Goal: Use online tool/utility: Utilize a website feature to perform a specific function

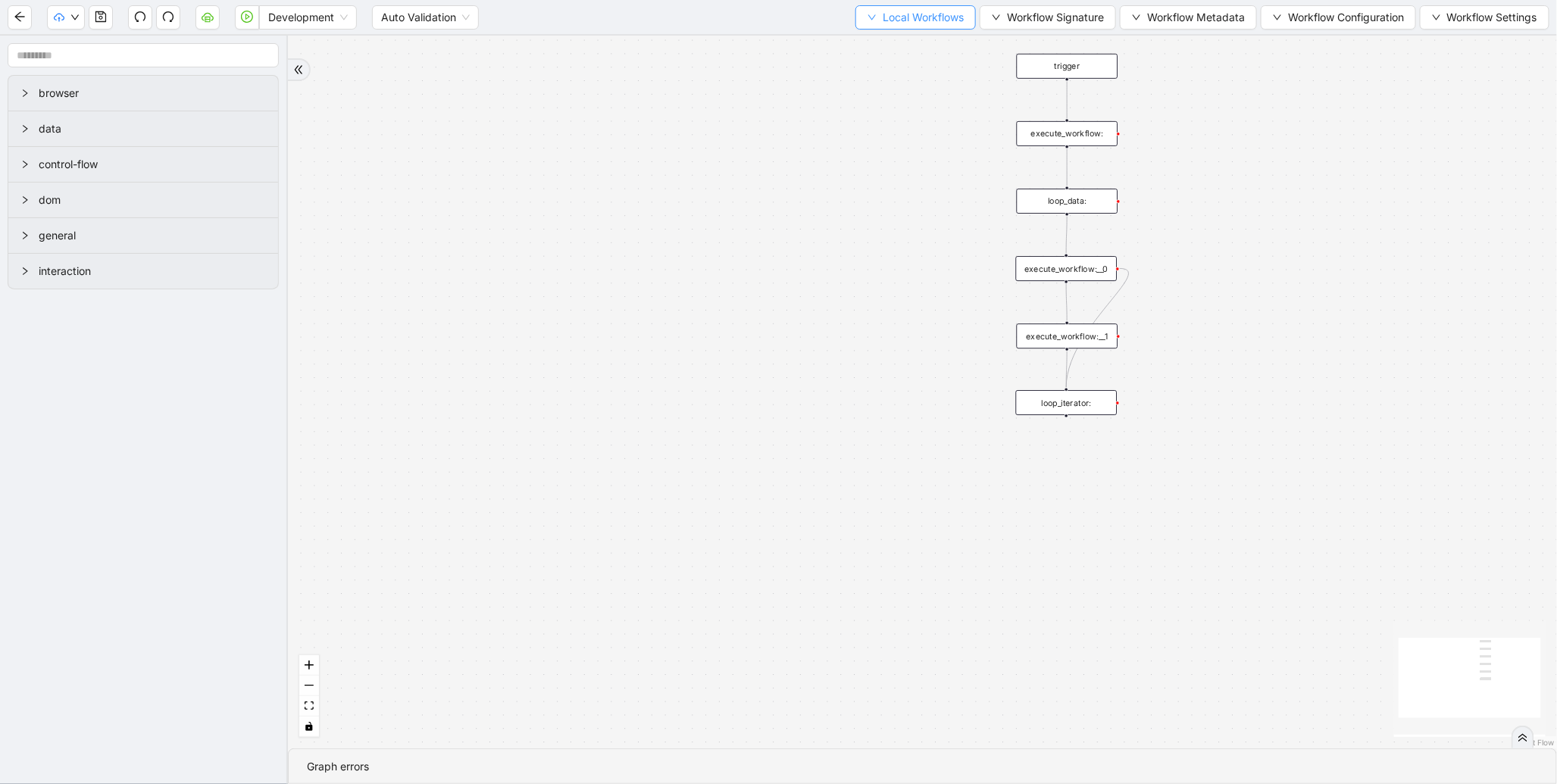
click at [923, 18] on span "Local Workflows" at bounding box center [923, 17] width 81 height 16
click at [885, 42] on span "Select" at bounding box center [909, 46] width 99 height 16
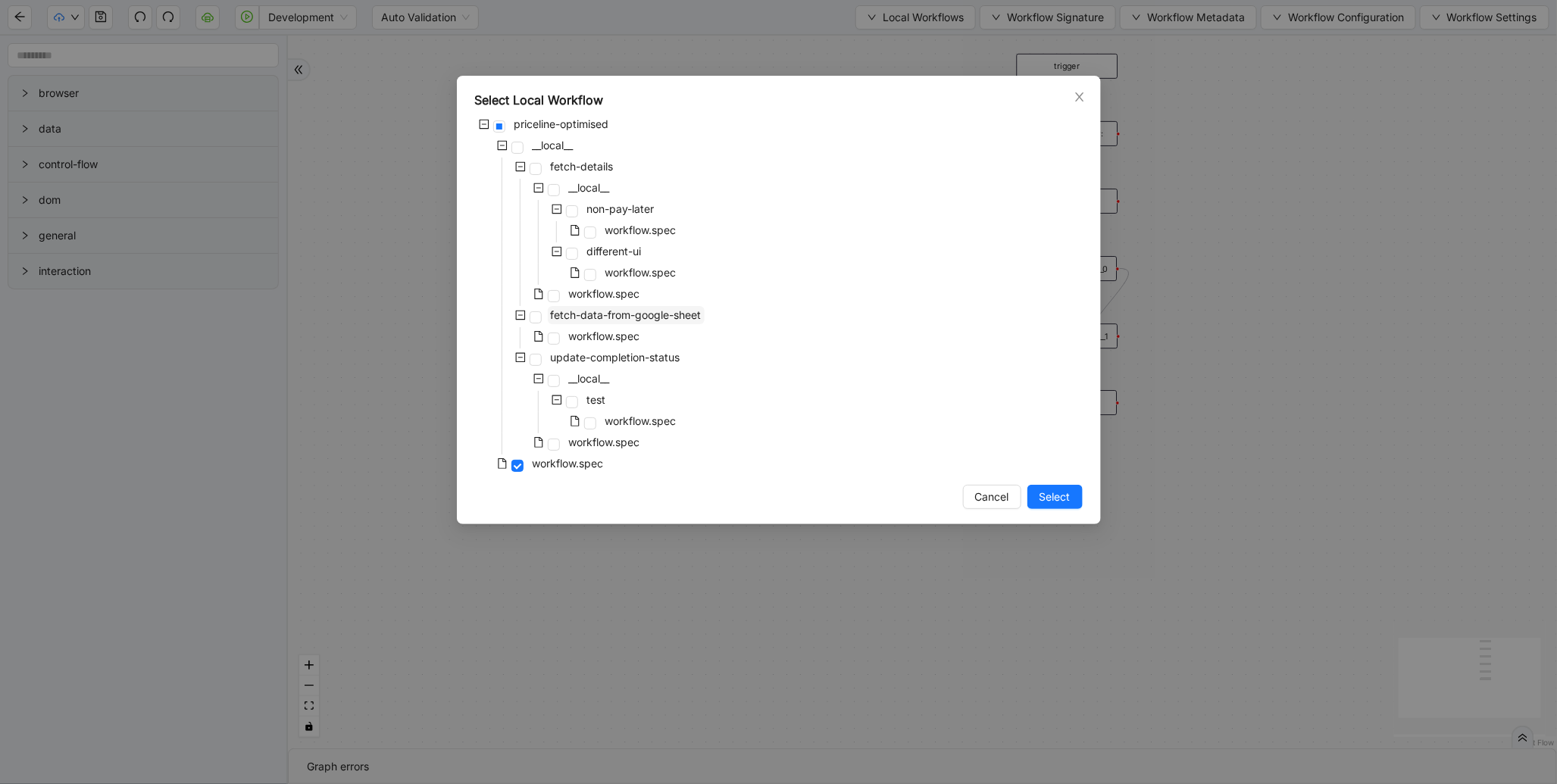
click at [630, 312] on span "fetch-data-from-google-sheet" at bounding box center [626, 315] width 151 height 13
click at [1056, 495] on span "Select" at bounding box center [1056, 496] width 31 height 16
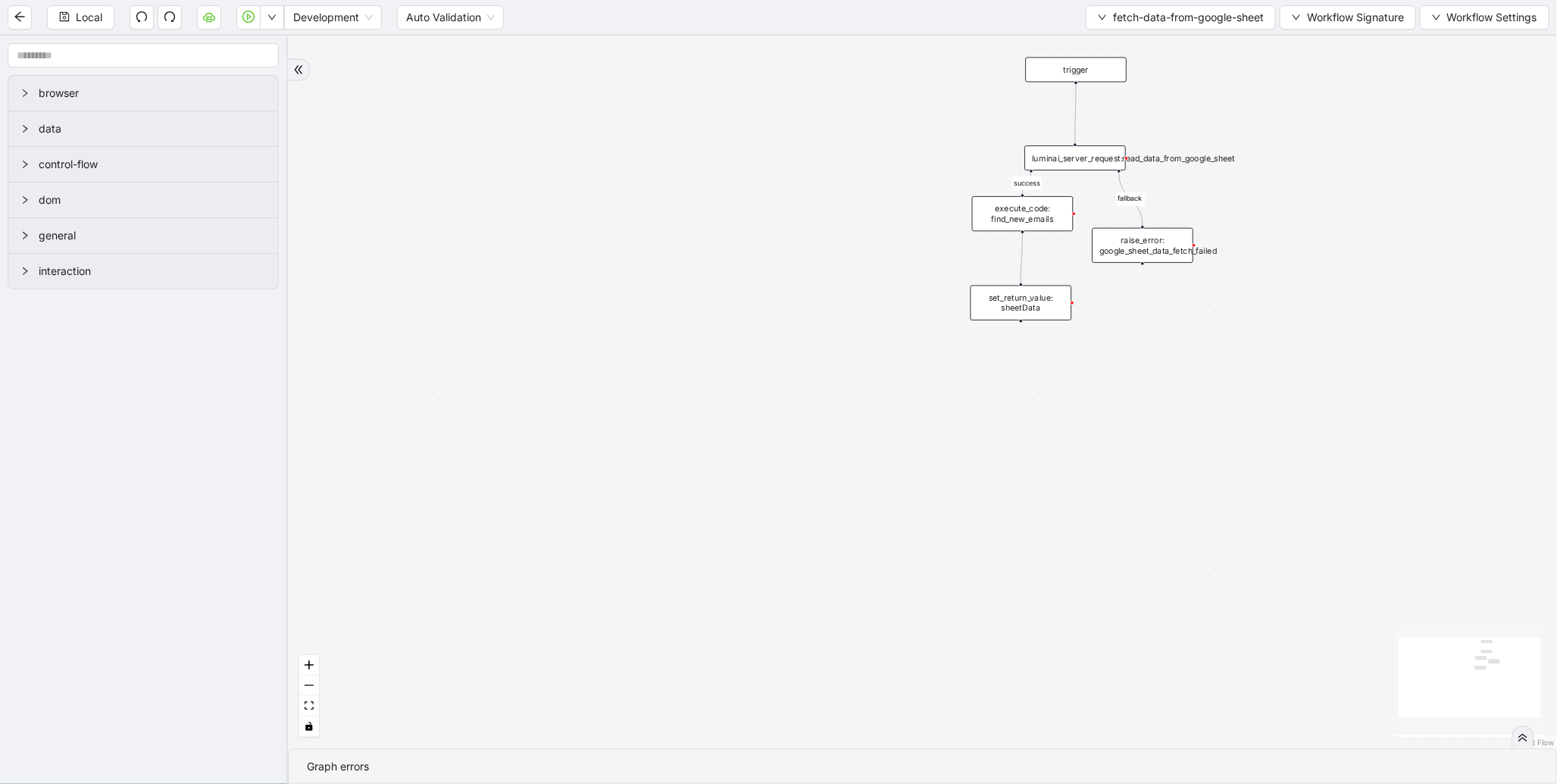
drag, startPoint x: 708, startPoint y: 157, endPoint x: 280, endPoint y: 273, distance: 443.4
click at [280, 273] on section "browser data control-flow dom general interaction success fallback trigger lumi…" at bounding box center [778, 409] width 1557 height 748
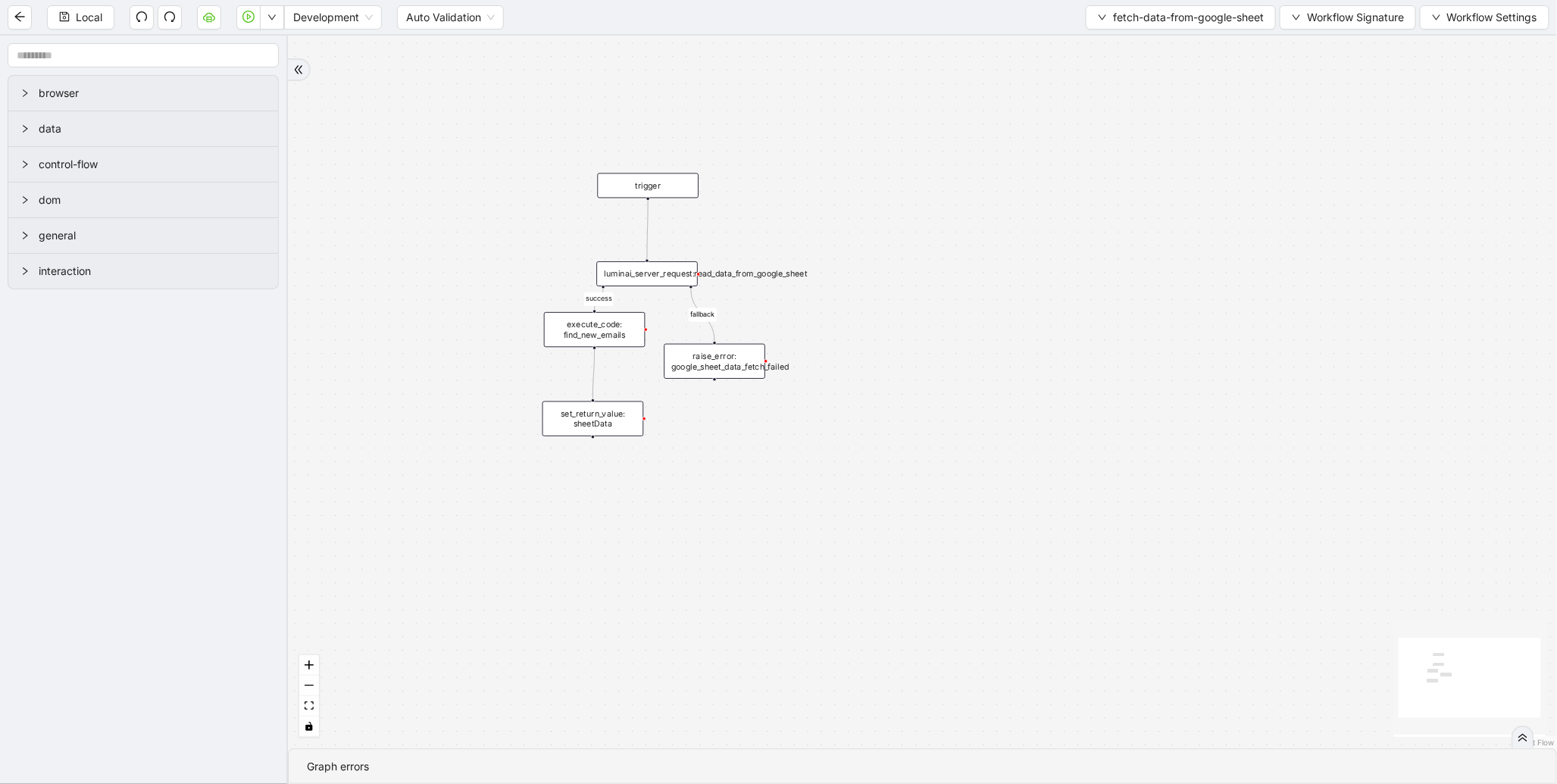
click at [616, 332] on div "execute_code: find_new_emails" at bounding box center [595, 330] width 102 height 35
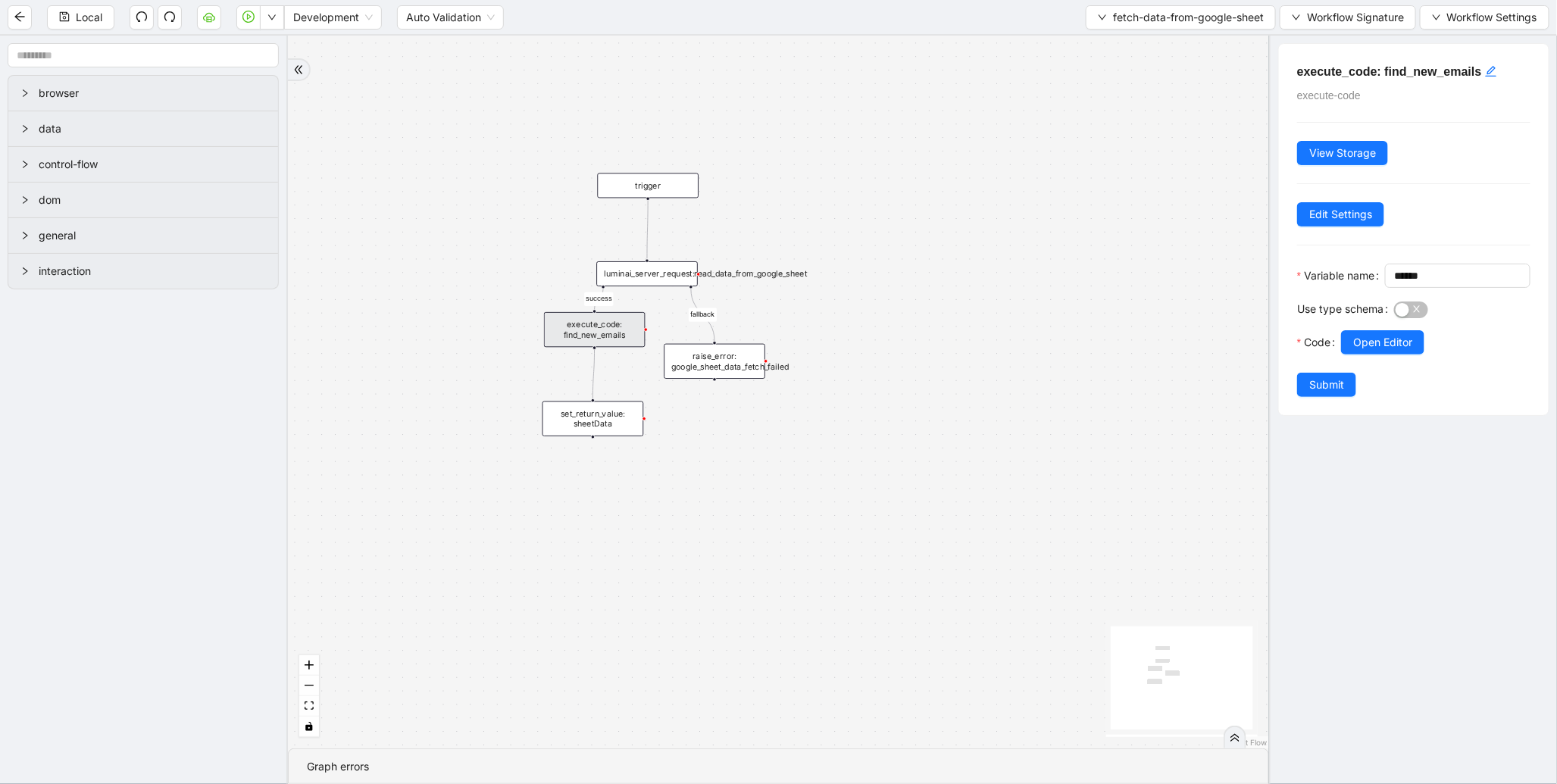
click at [1392, 331] on div "Use type schema" at bounding box center [1346, 313] width 97 height 33
click at [1390, 354] on button "Open Editor" at bounding box center [1383, 342] width 83 height 24
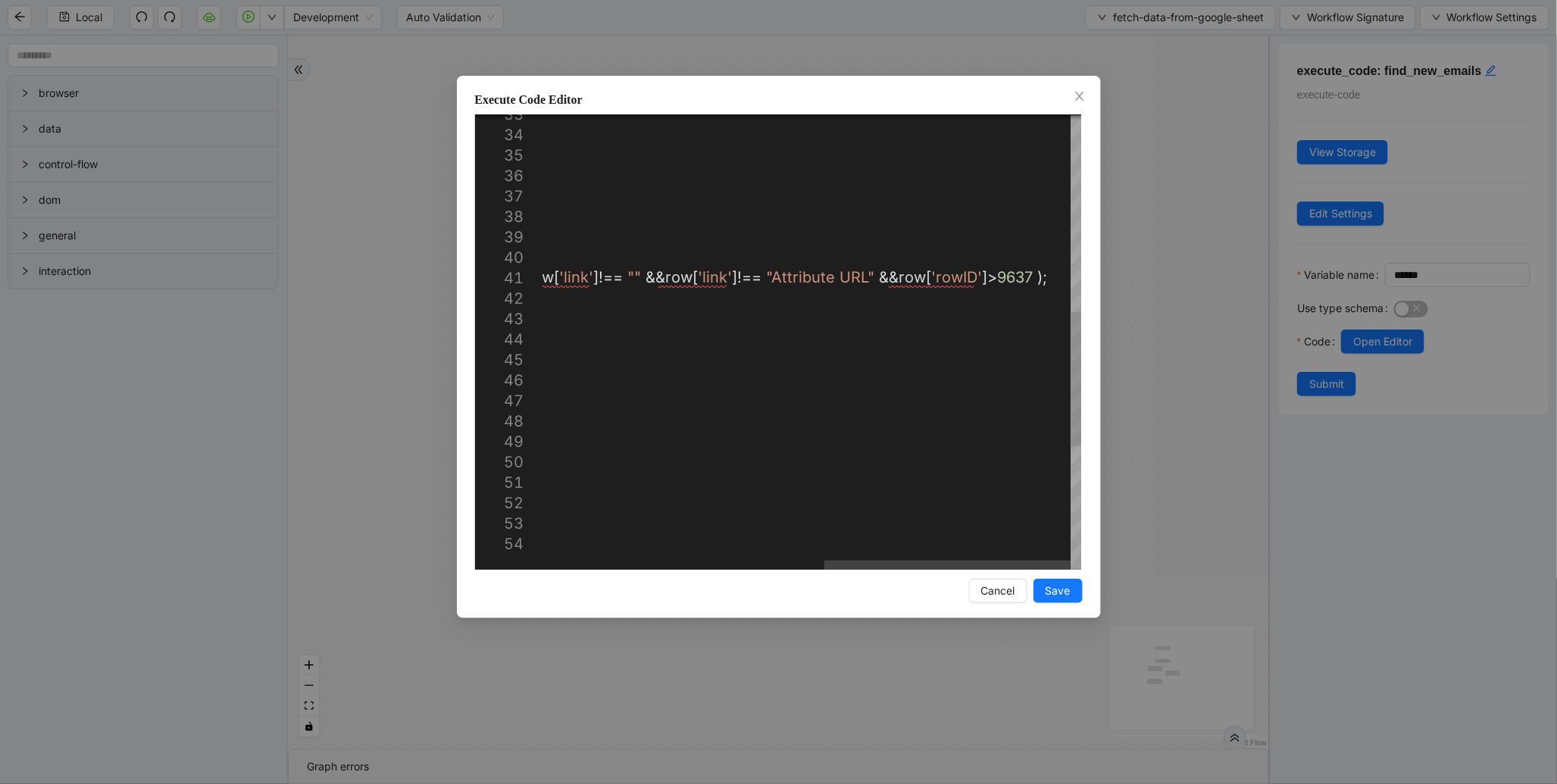
click at [945, 274] on div "return obj ; }); } // function to filter arrray from google sheet bas ed on con…" at bounding box center [505, 219] width 1152 height 1539
click at [989, 280] on div "return obj ; }); } // function to filter arrray from google sheet bas ed on con…" at bounding box center [505, 219] width 1152 height 1539
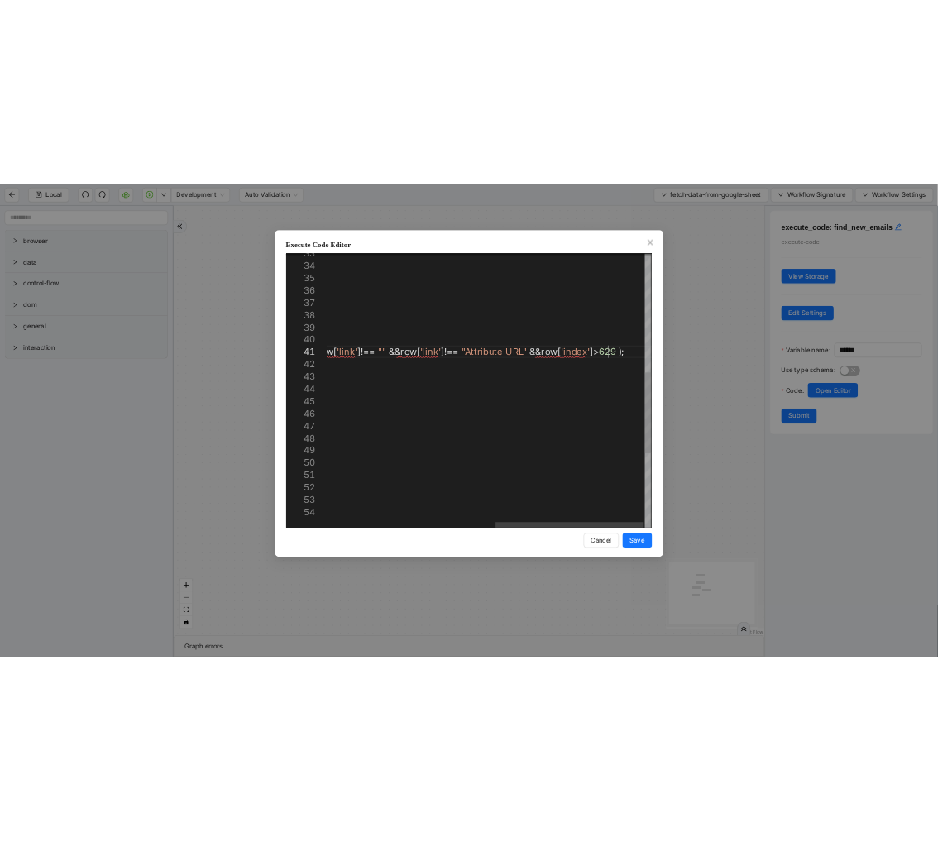
scroll to position [0, 1563]
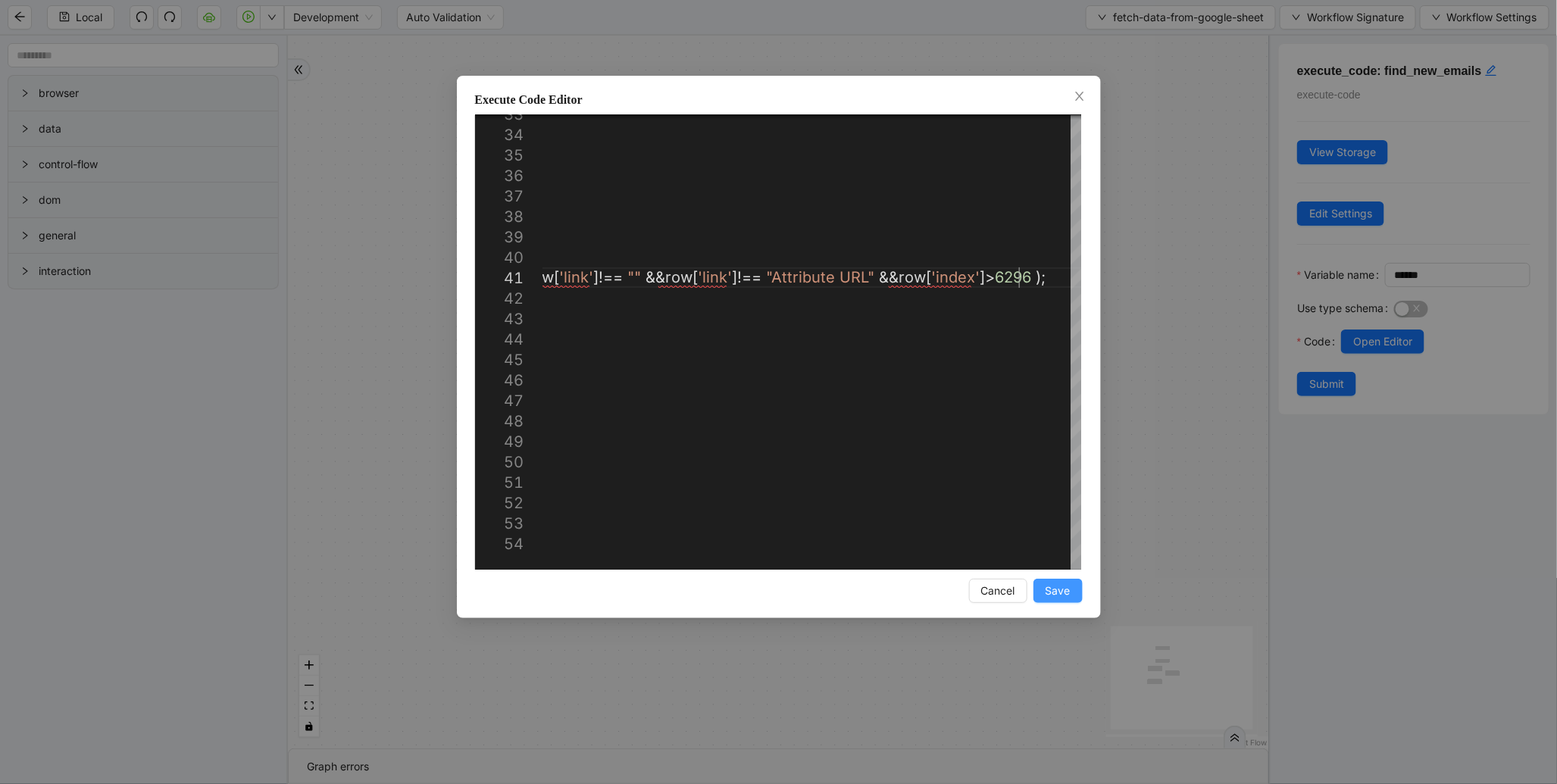
type textarea "**********"
click at [1073, 582] on button "Save" at bounding box center [1058, 591] width 49 height 24
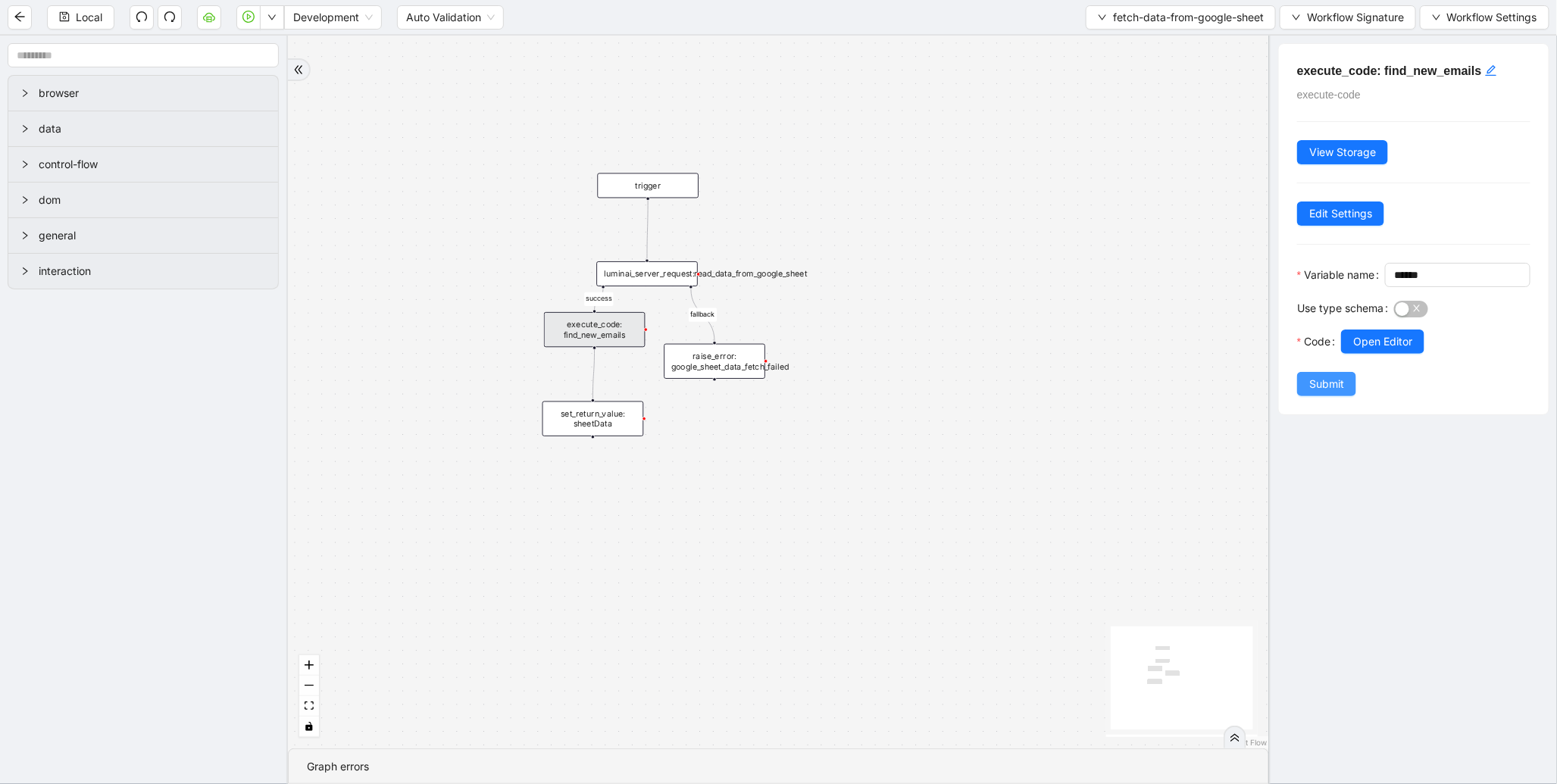
click at [1300, 397] on button "Submit" at bounding box center [1327, 384] width 60 height 24
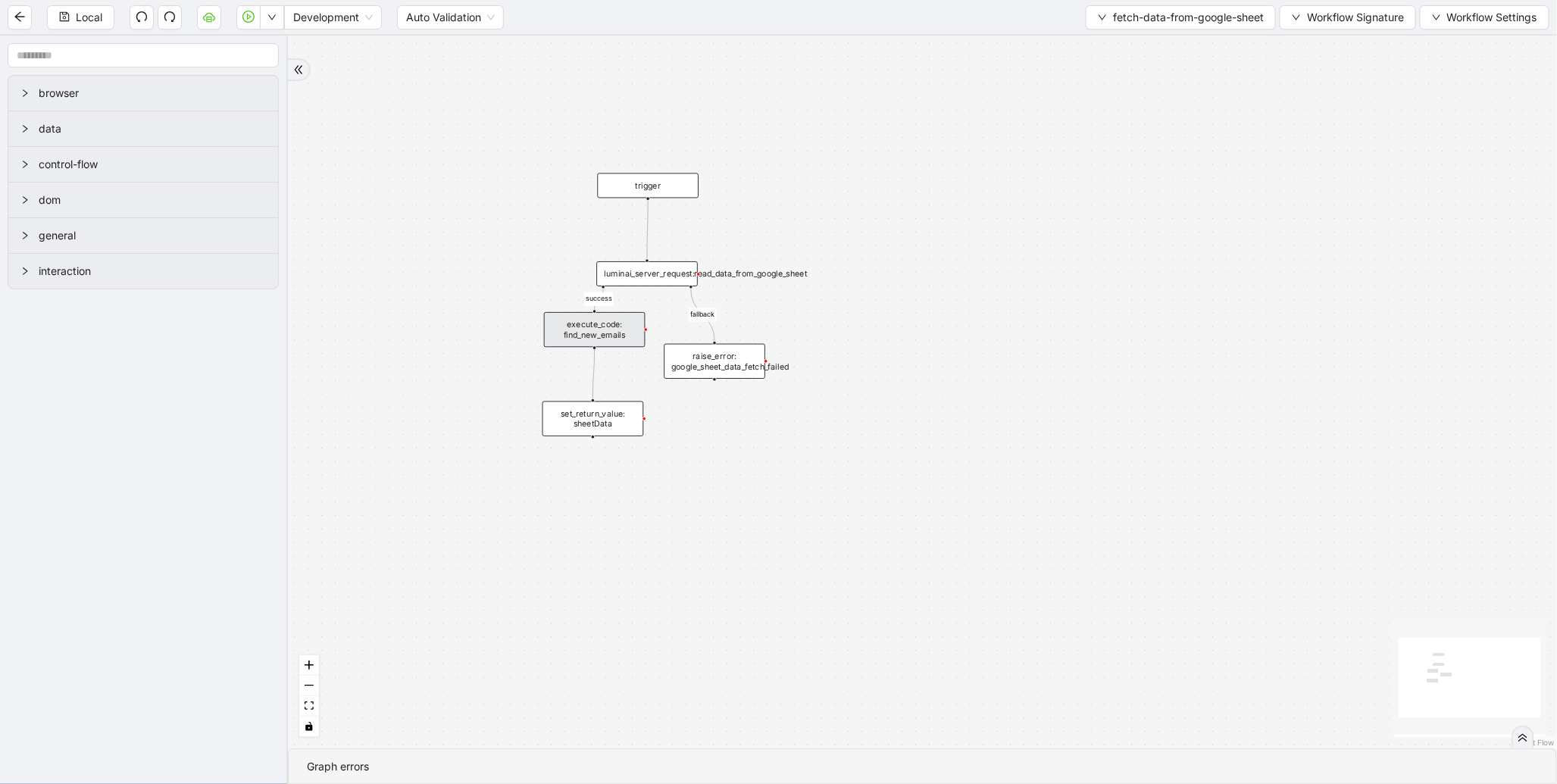
click at [594, 321] on div "execute_code: find_new_emails" at bounding box center [595, 330] width 102 height 35
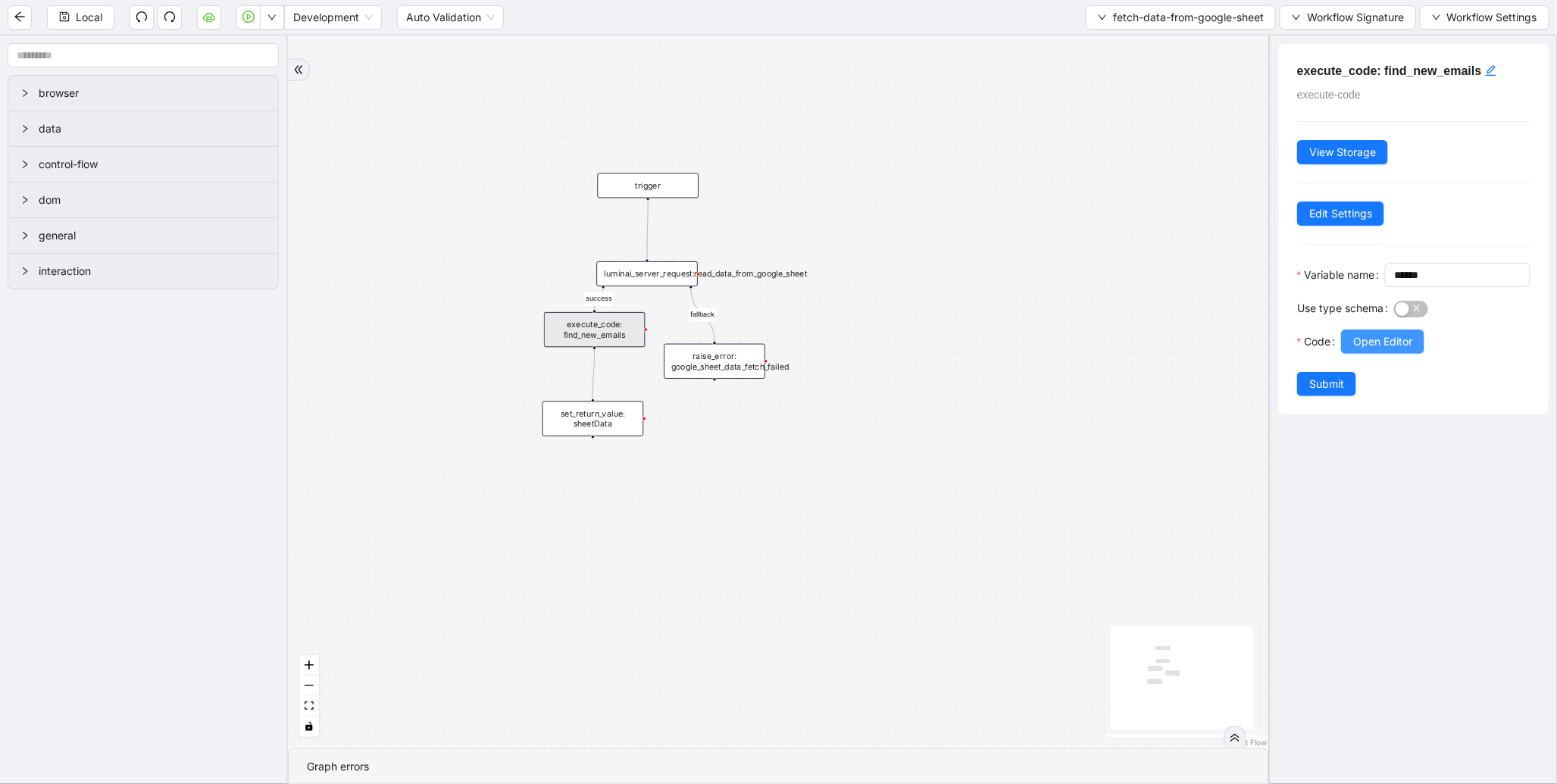
click at [1363, 350] on span "Open Editor" at bounding box center [1383, 342] width 60 height 16
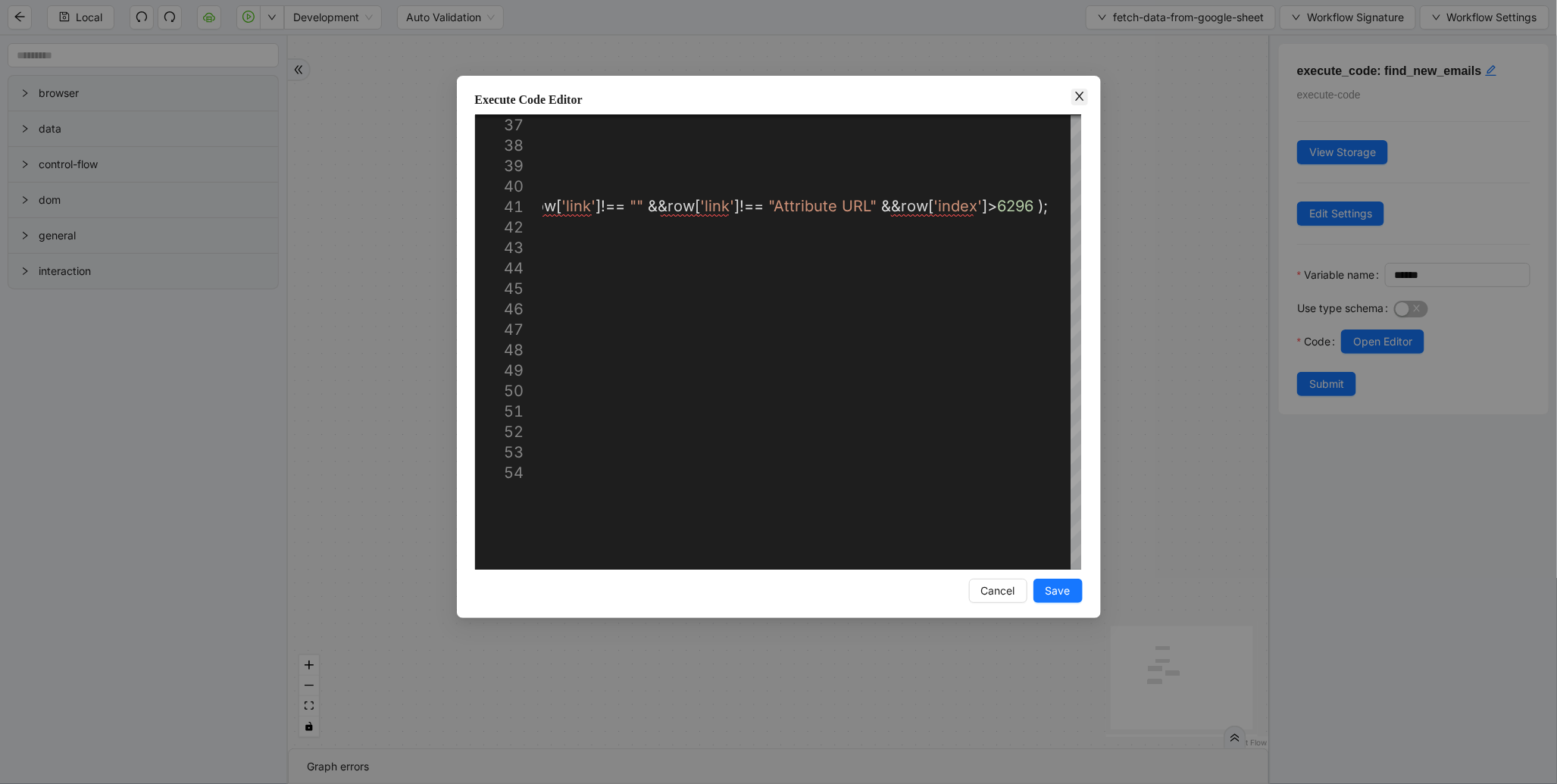
click at [1081, 94] on icon "close" at bounding box center [1080, 95] width 12 height 12
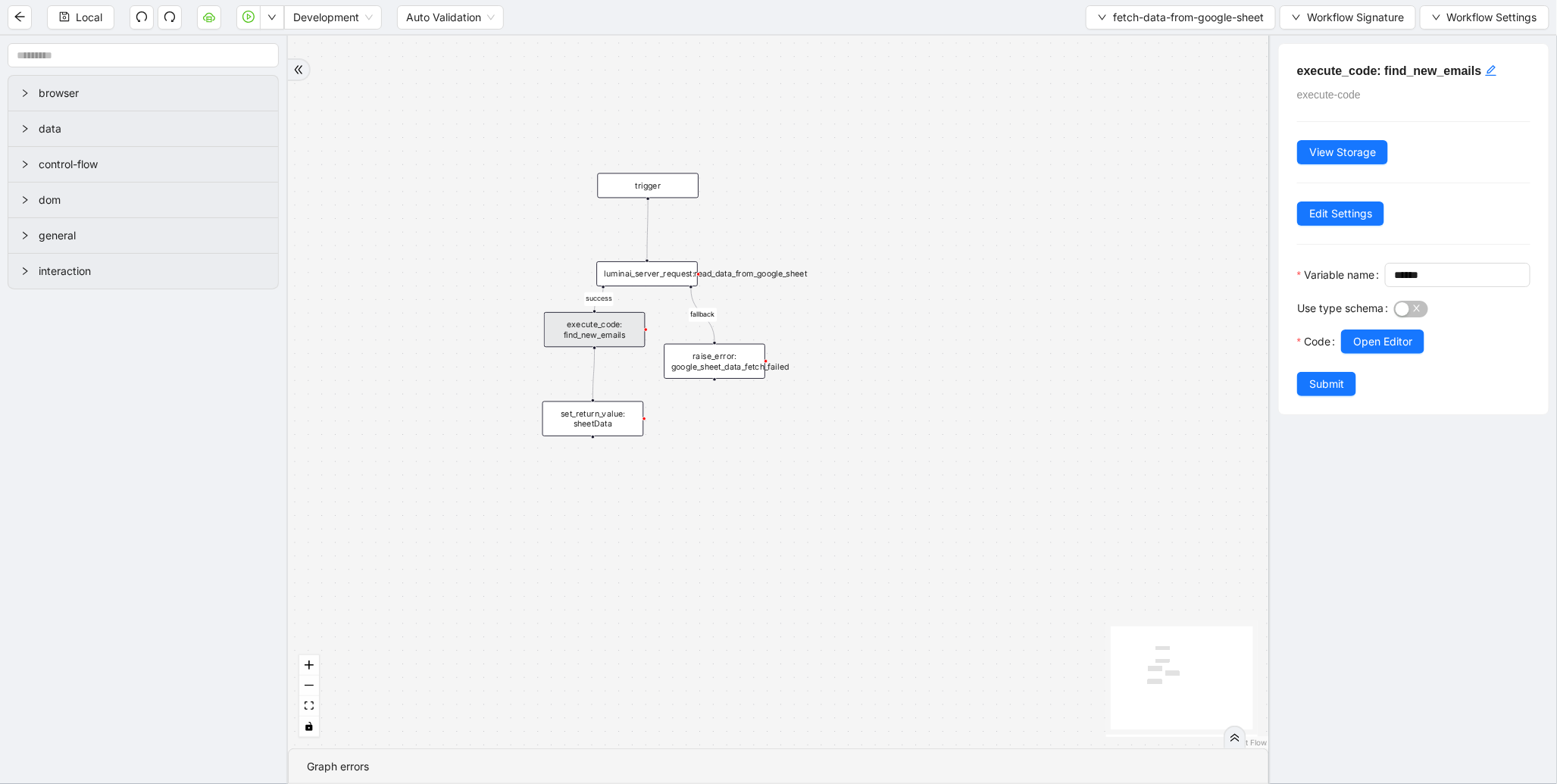
click at [932, 100] on div "success fallback trigger luminai_server_request:read_data_from_google_sheet set…" at bounding box center [778, 392] width 981 height 713
click at [424, 112] on div "success fallback trigger luminai_server_request:read_data_from_google_sheet set…" at bounding box center [778, 392] width 981 height 713
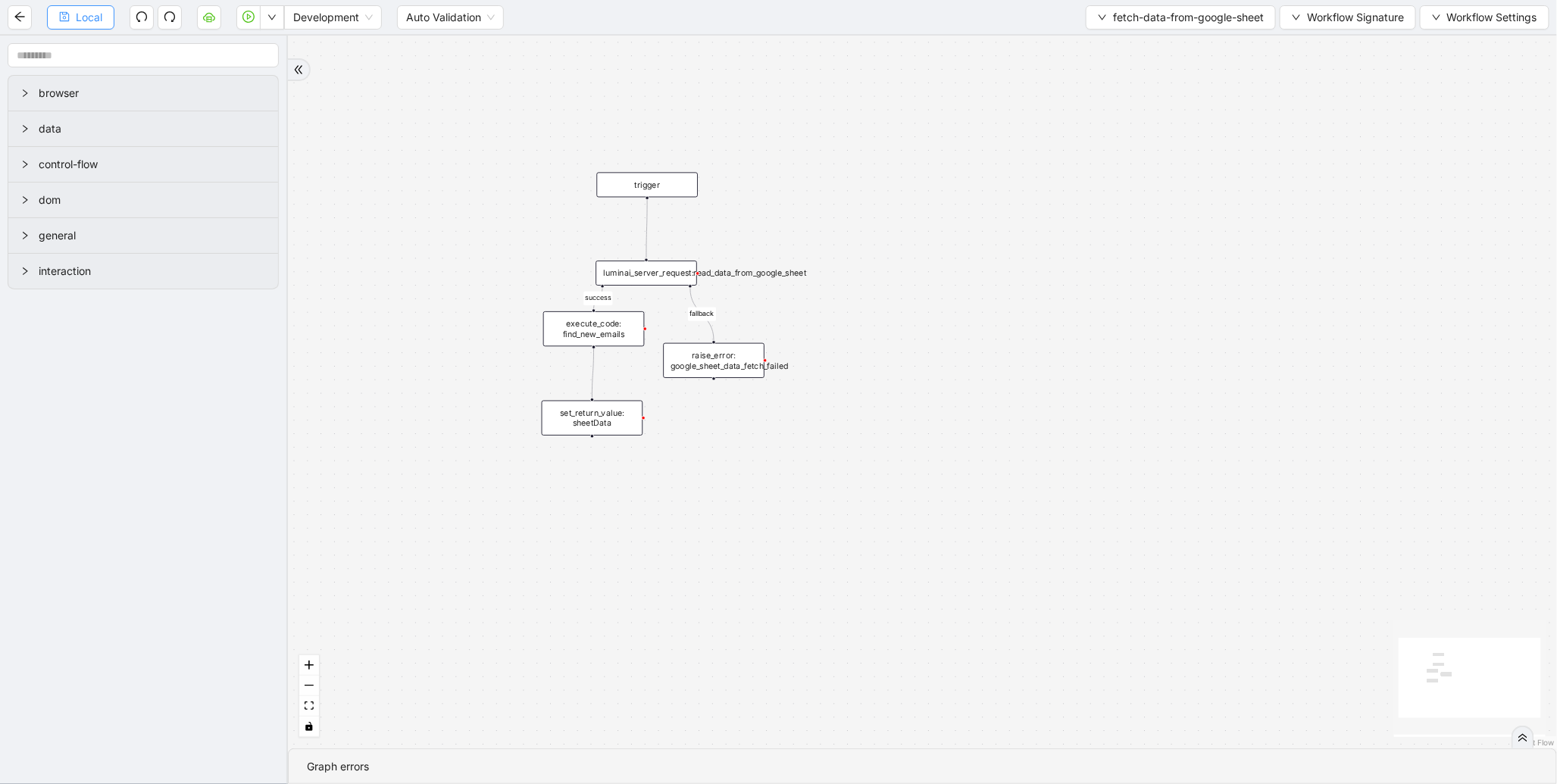
click at [71, 5] on button "Local" at bounding box center [81, 17] width 68 height 24
click at [258, 41] on span "Run local workflow" at bounding box center [224, 46] width 93 height 16
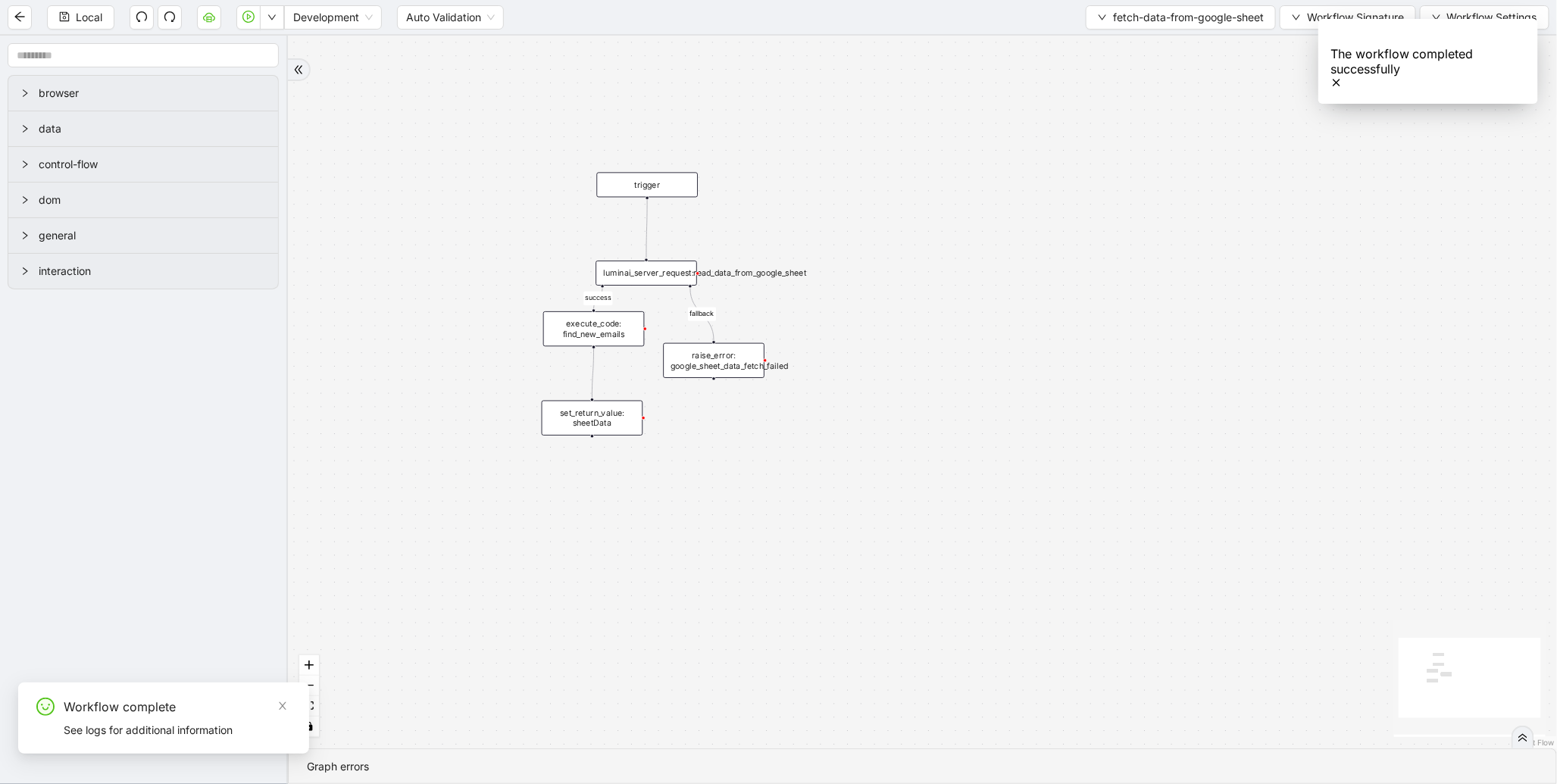
drag, startPoint x: 673, startPoint y: 111, endPoint x: 763, endPoint y: 584, distance: 481.5
click at [763, 584] on div "success fallback trigger luminai_server_request:read_data_from_google_sheet set…" at bounding box center [922, 392] width 1269 height 713
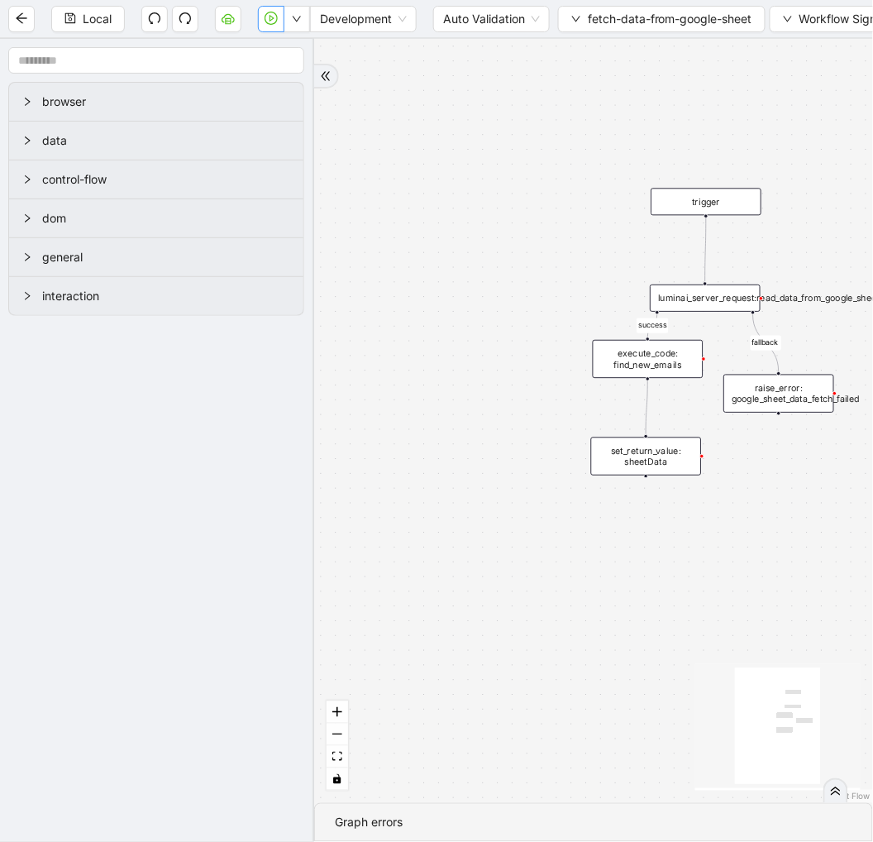
click at [267, 26] on button "button" at bounding box center [271, 19] width 26 height 26
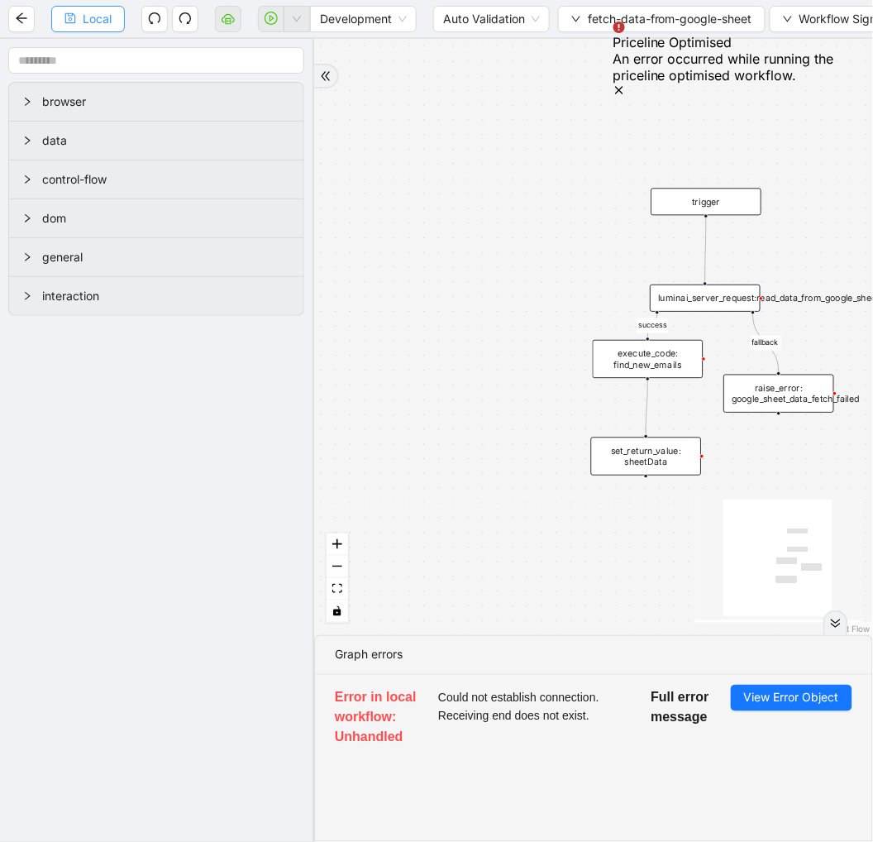
click at [98, 18] on span "Local" at bounding box center [97, 19] width 29 height 18
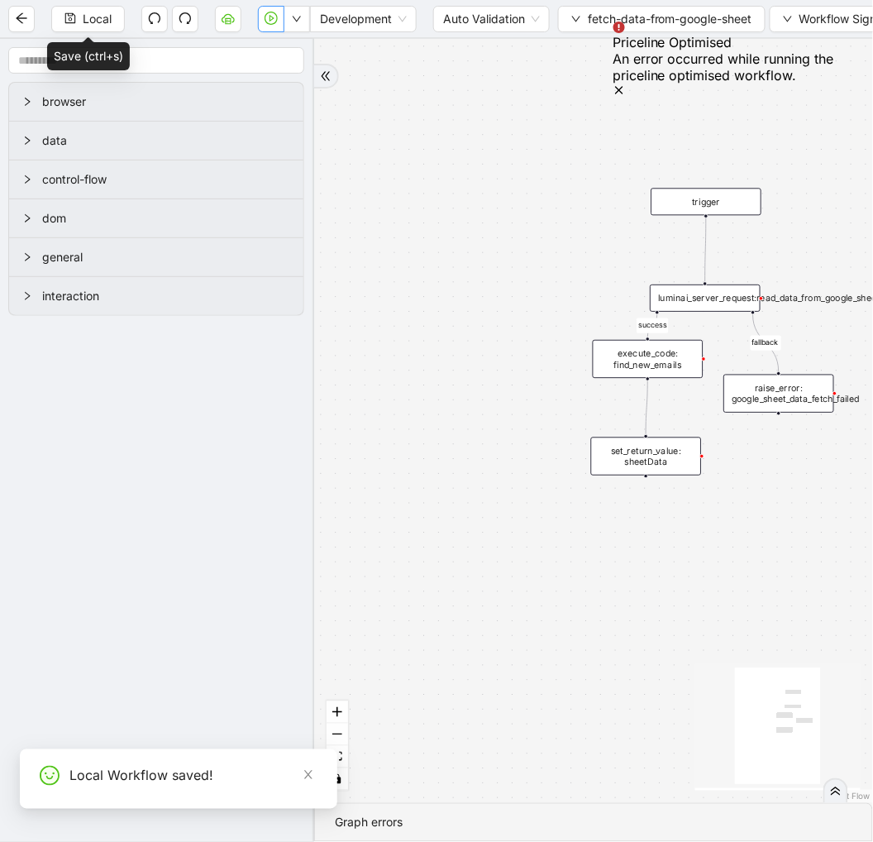
click at [271, 22] on icon "play-circle" at bounding box center [271, 18] width 13 height 13
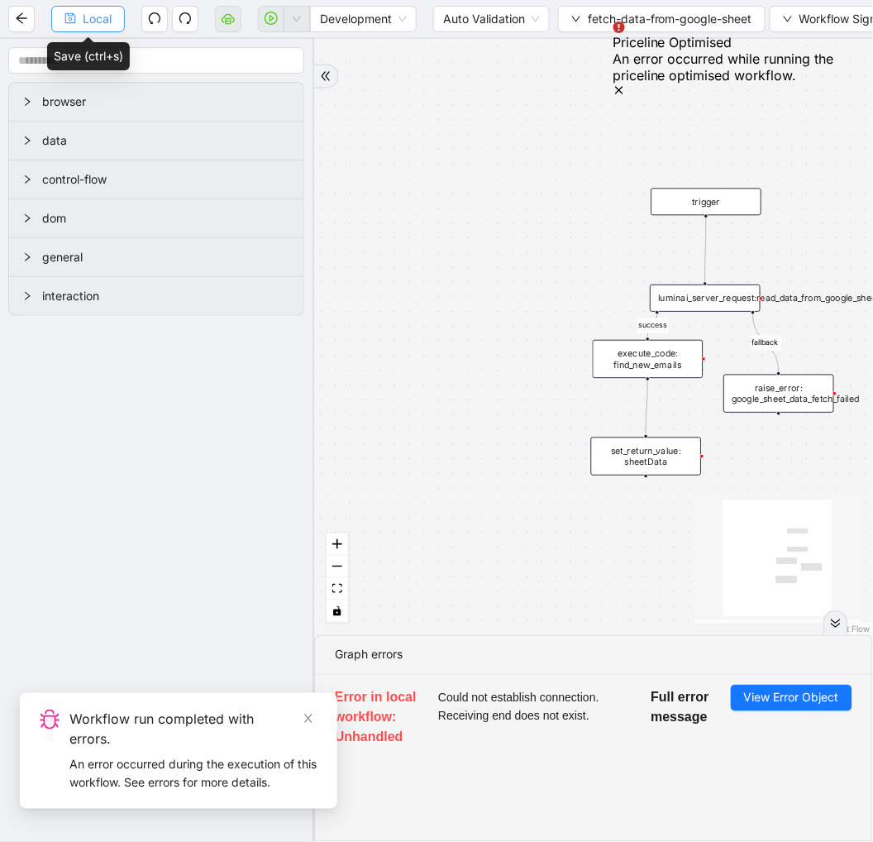
click at [80, 25] on button "Local" at bounding box center [88, 19] width 74 height 26
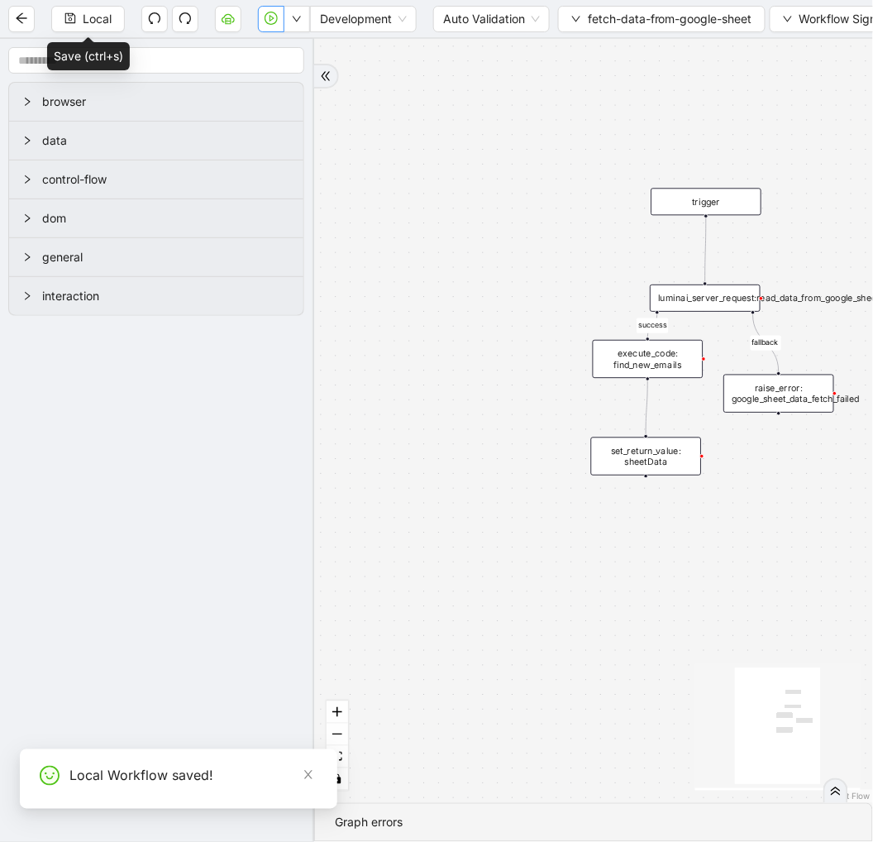
click at [277, 27] on button "button" at bounding box center [271, 19] width 26 height 26
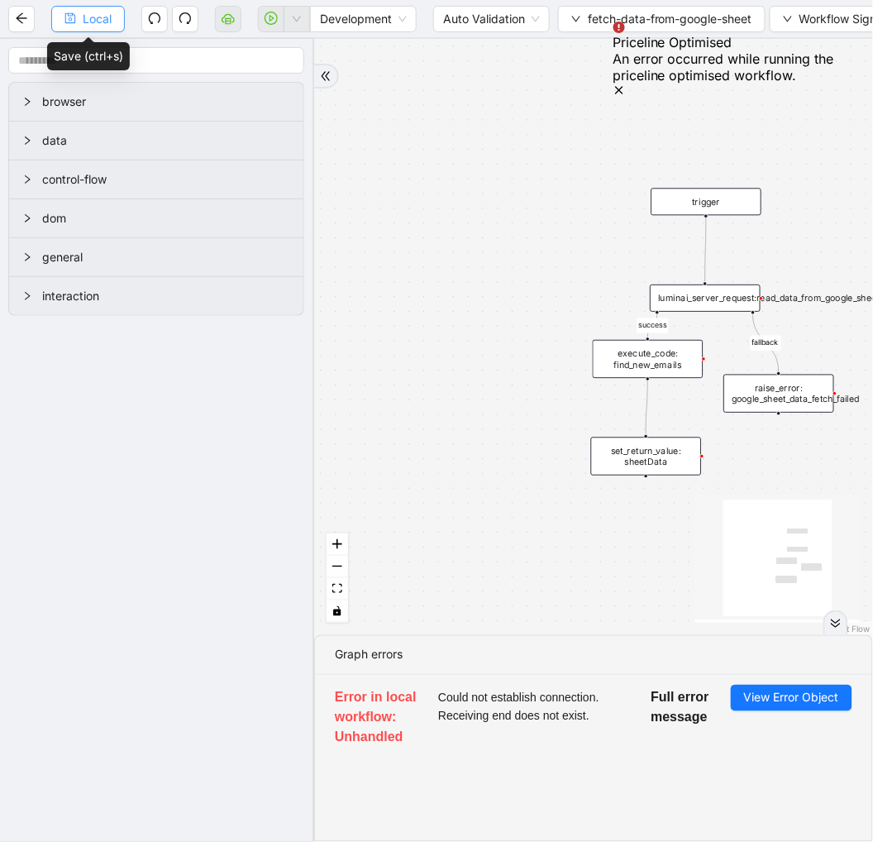
click at [108, 30] on button "Local" at bounding box center [88, 19] width 74 height 26
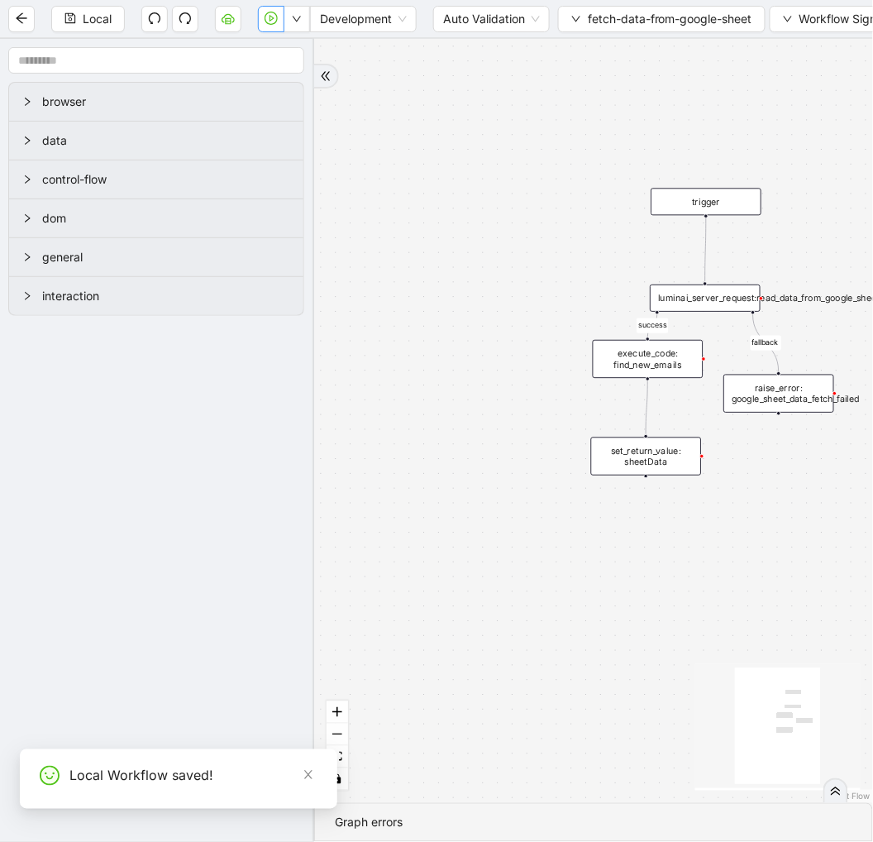
click at [275, 22] on icon "play-circle" at bounding box center [271, 18] width 13 height 13
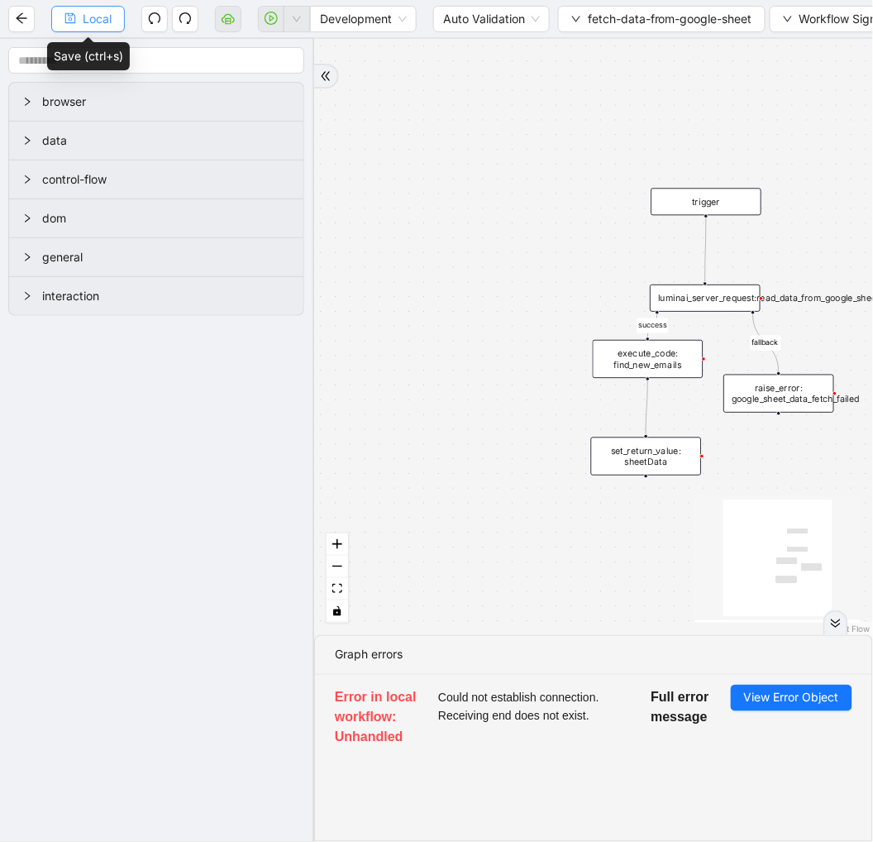
drag, startPoint x: 100, startPoint y: 23, endPoint x: 456, endPoint y: 1, distance: 356.3
click at [100, 23] on span "Local" at bounding box center [97, 19] width 29 height 18
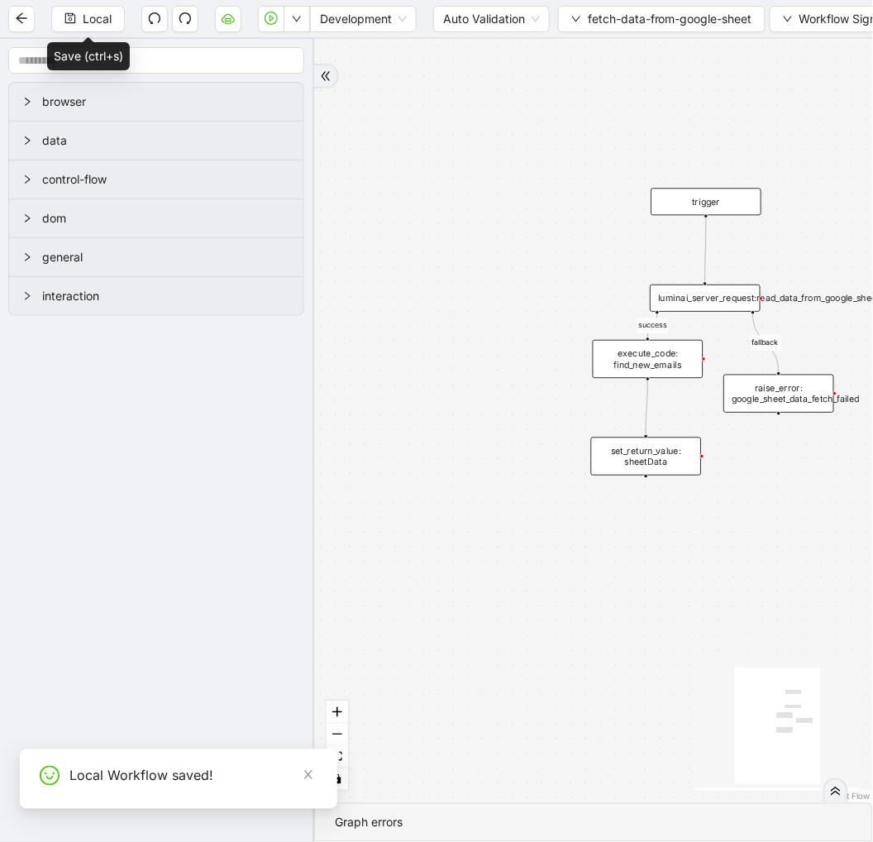
drag, startPoint x: 276, startPoint y: 28, endPoint x: 387, endPoint y: 84, distance: 124.3
click at [275, 30] on button "button" at bounding box center [271, 19] width 26 height 26
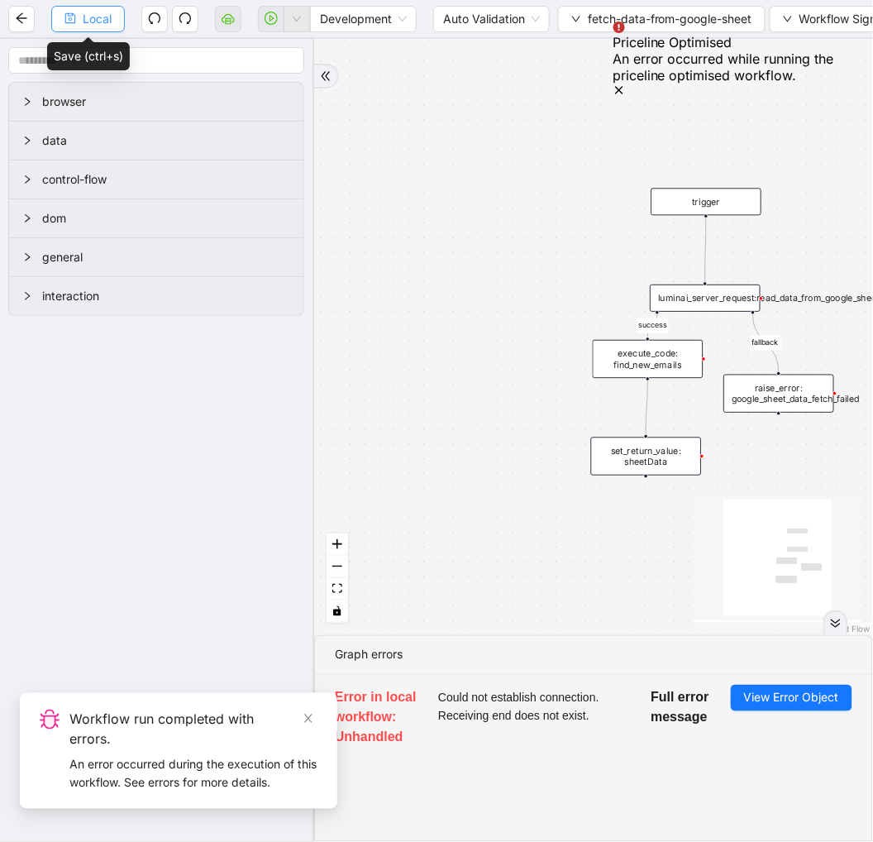
click at [104, 17] on span "Local" at bounding box center [97, 19] width 29 height 18
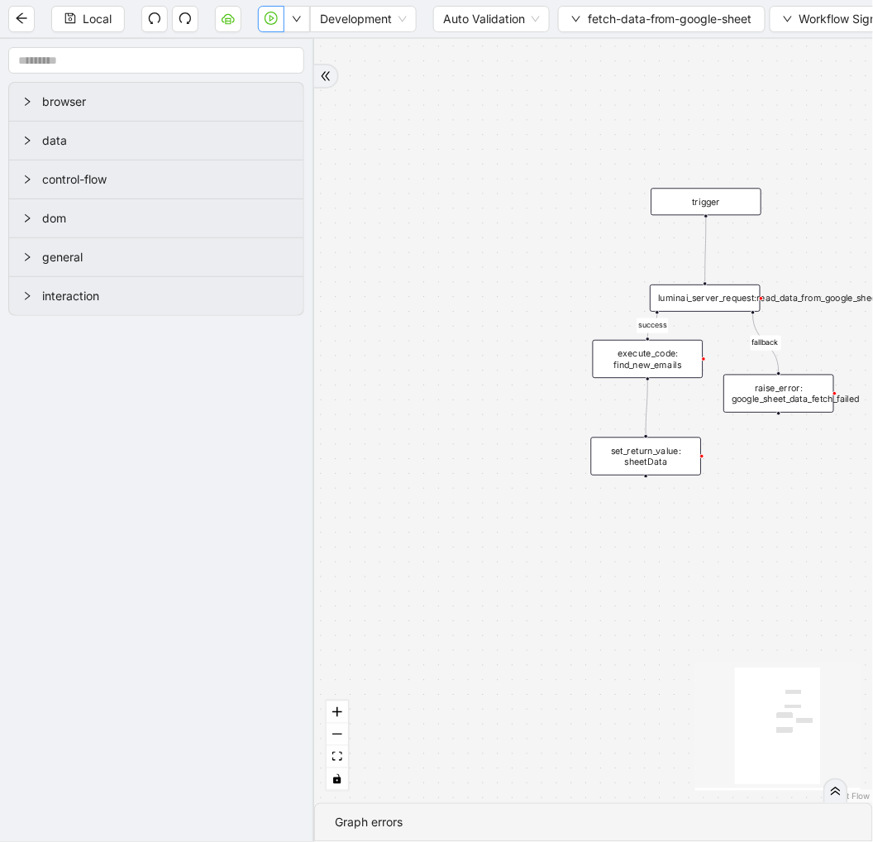
drag, startPoint x: 270, startPoint y: 13, endPoint x: 457, endPoint y: 356, distance: 390.5
click at [271, 17] on icon "play-circle" at bounding box center [271, 18] width 13 height 13
click at [261, 22] on button "button" at bounding box center [271, 19] width 26 height 26
